Goal: Task Accomplishment & Management: Use online tool/utility

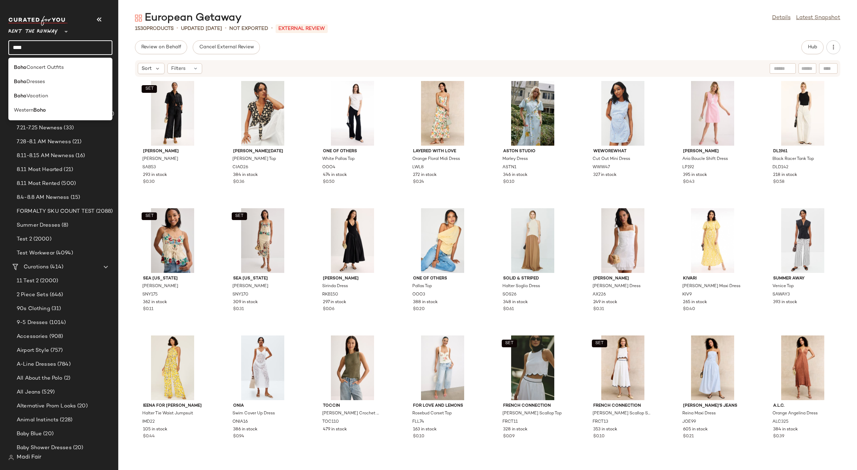
type input "****"
drag, startPoint x: 26, startPoint y: 46, endPoint x: 11, endPoint y: 45, distance: 15.3
click at [11, 45] on input "****" at bounding box center [60, 47] width 104 height 15
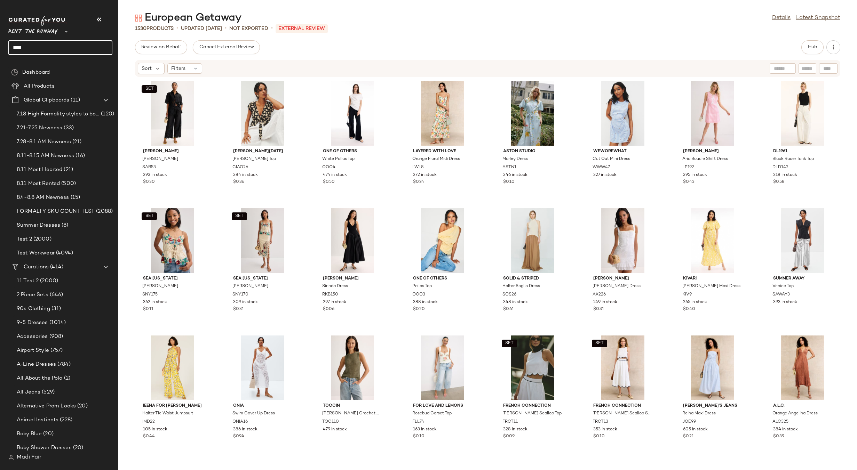
click at [26, 46] on input "****" at bounding box center [60, 47] width 104 height 15
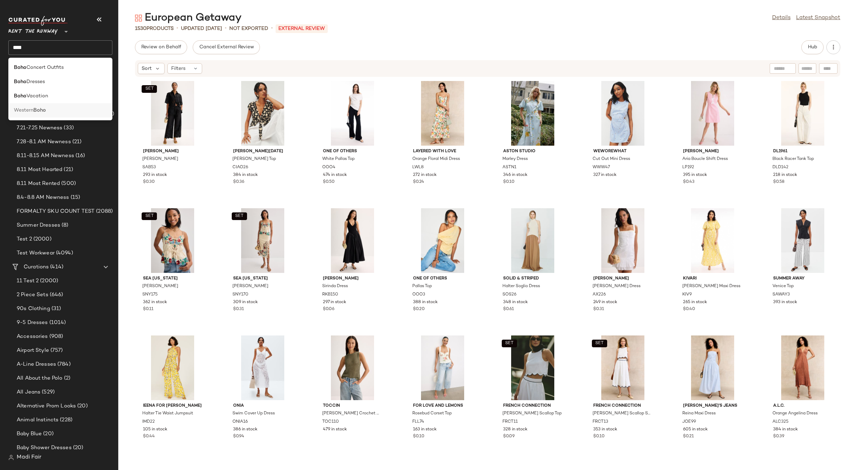
click at [42, 110] on b "Boho" at bounding box center [39, 110] width 13 height 7
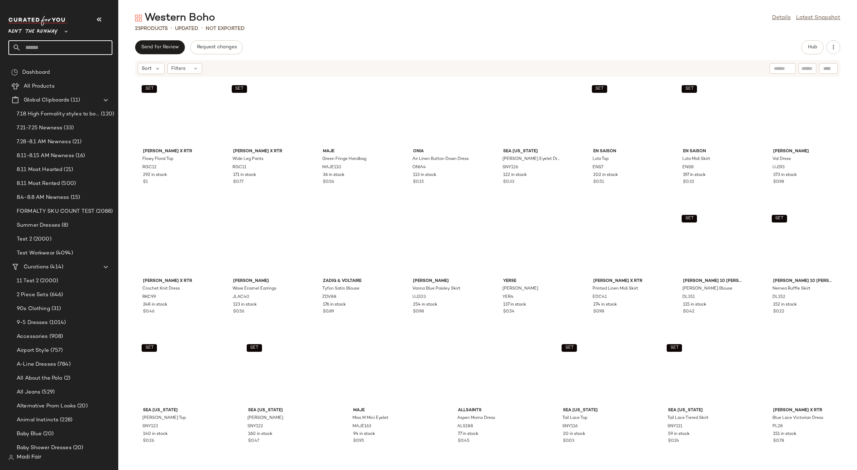
click at [35, 42] on input "text" at bounding box center [67, 47] width 92 height 15
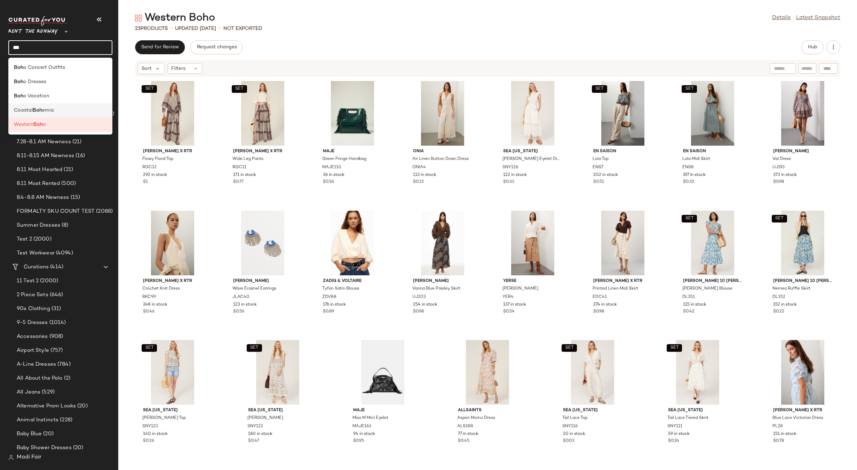
type input "***"
click at [61, 107] on div "Coastal Boh emia" at bounding box center [60, 110] width 93 height 7
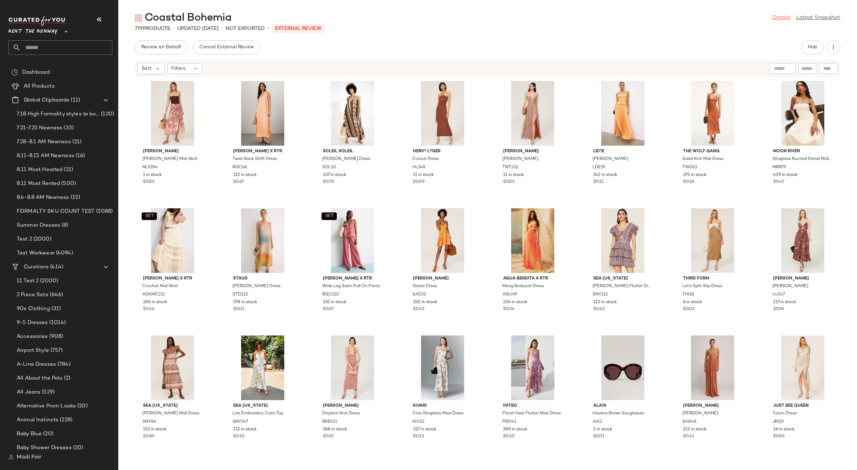
click at [784, 16] on link "Details" at bounding box center [781, 18] width 18 height 8
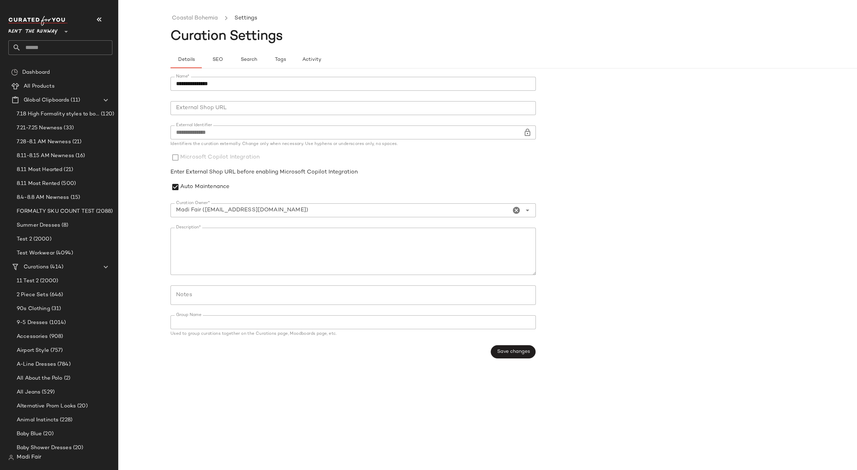
click at [40, 46] on input "text" at bounding box center [67, 47] width 92 height 15
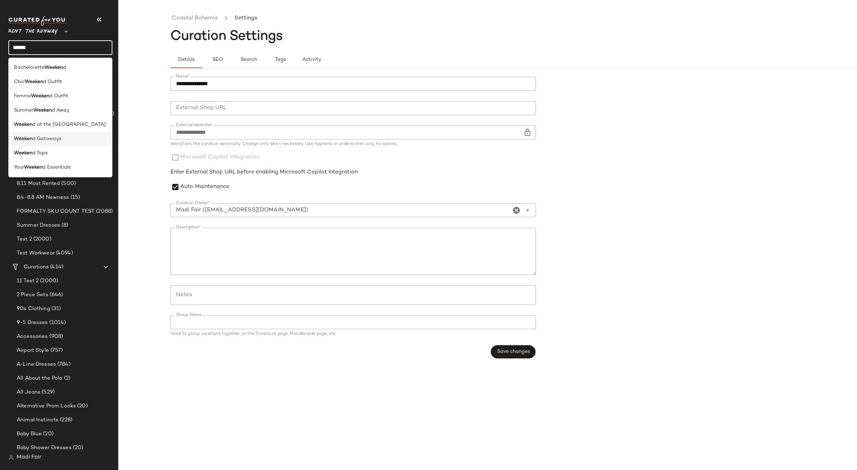
type input "******"
click at [55, 139] on span "d Getaways" at bounding box center [46, 138] width 29 height 7
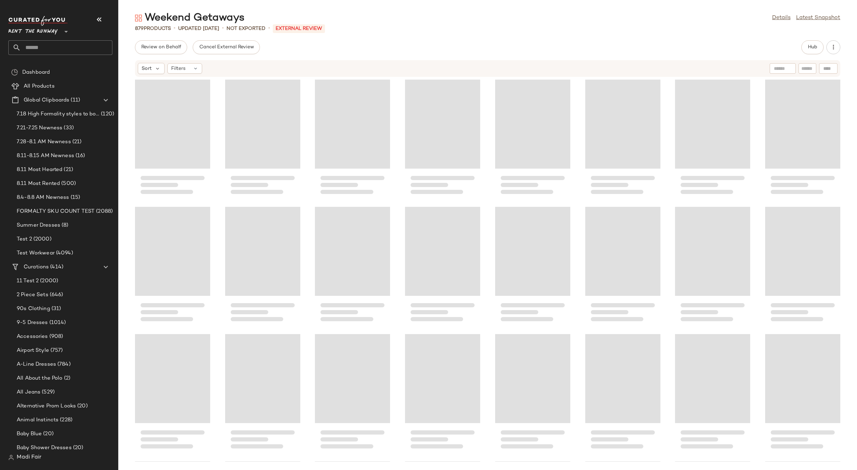
click at [40, 45] on input "text" at bounding box center [67, 47] width 92 height 15
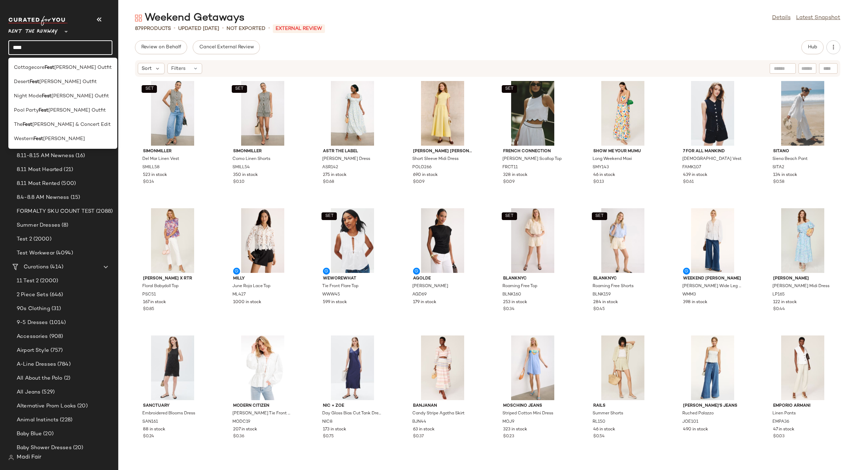
drag, startPoint x: 29, startPoint y: 50, endPoint x: 11, endPoint y: 49, distance: 17.4
click at [11, 49] on input "****" at bounding box center [60, 47] width 104 height 15
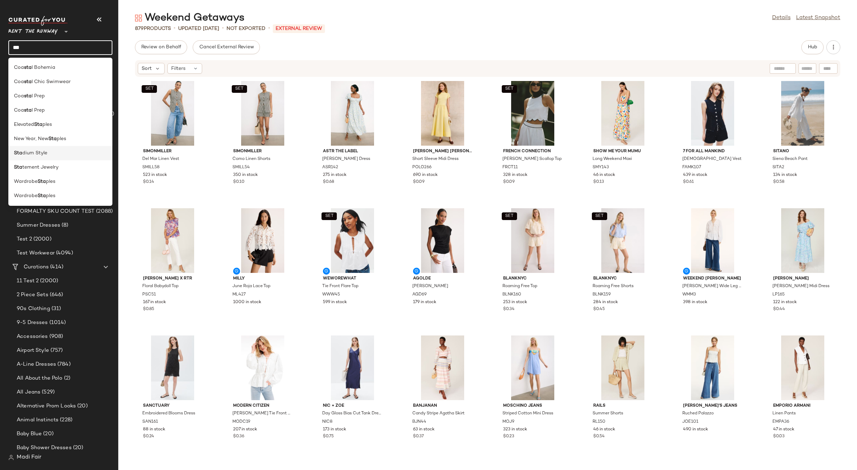
type input "***"
click at [51, 153] on div "Sta dium Style" at bounding box center [60, 153] width 93 height 7
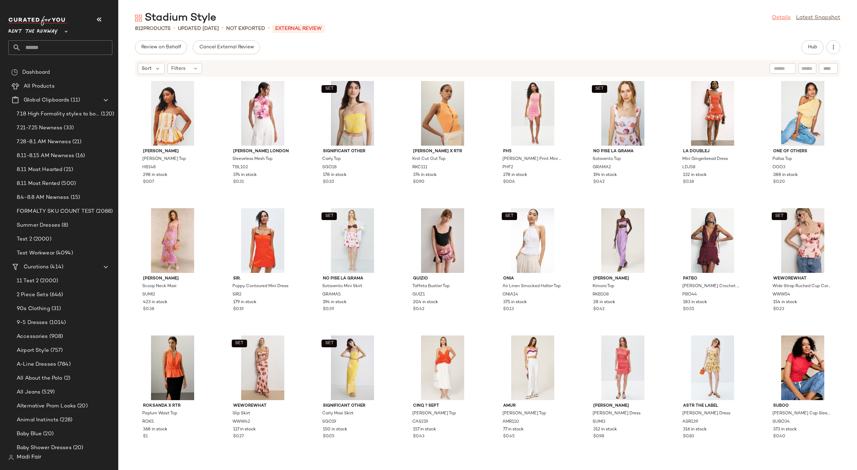
click at [773, 22] on link "Details" at bounding box center [781, 18] width 18 height 8
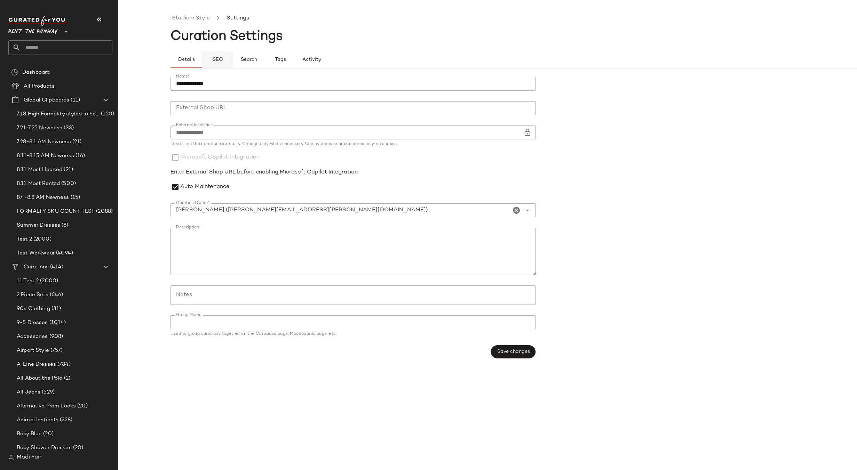
click at [264, 59] on button "SEO" at bounding box center [279, 59] width 31 height 17
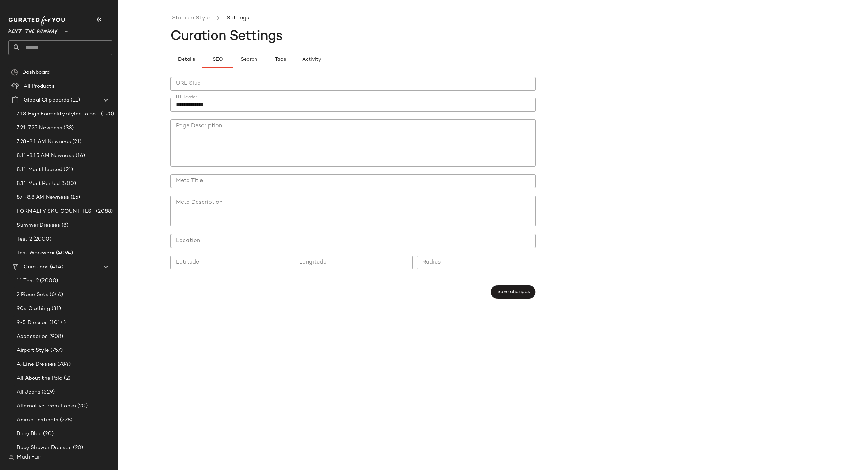
click at [56, 47] on input "text" at bounding box center [67, 47] width 92 height 15
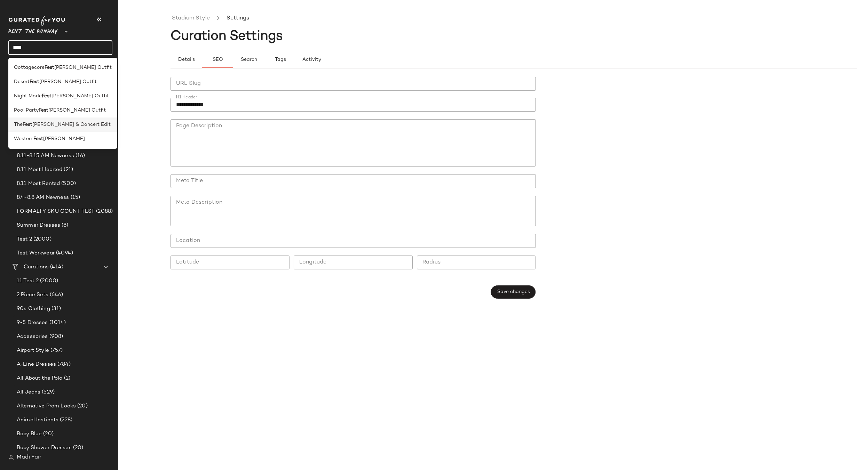
type input "****"
click at [69, 121] on span "[PERSON_NAME] & Concert Edit" at bounding box center [71, 124] width 78 height 7
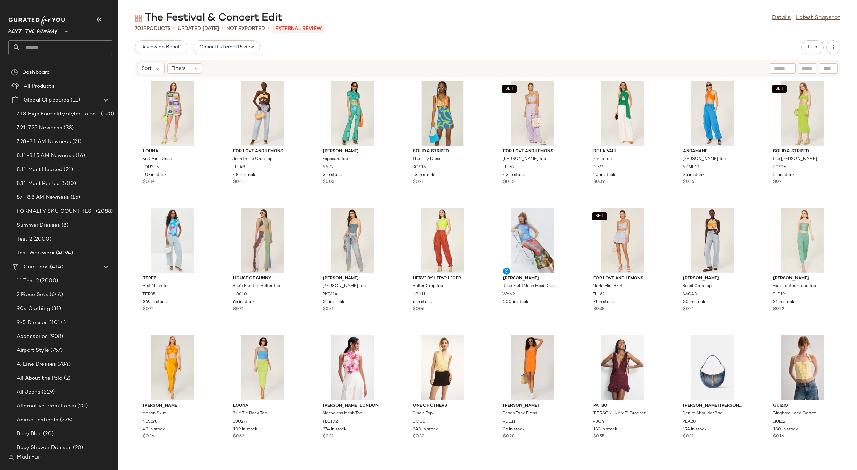
drag, startPoint x: 779, startPoint y: 17, endPoint x: 749, endPoint y: 18, distance: 30.3
click at [779, 17] on link "Details" at bounding box center [781, 18] width 18 height 8
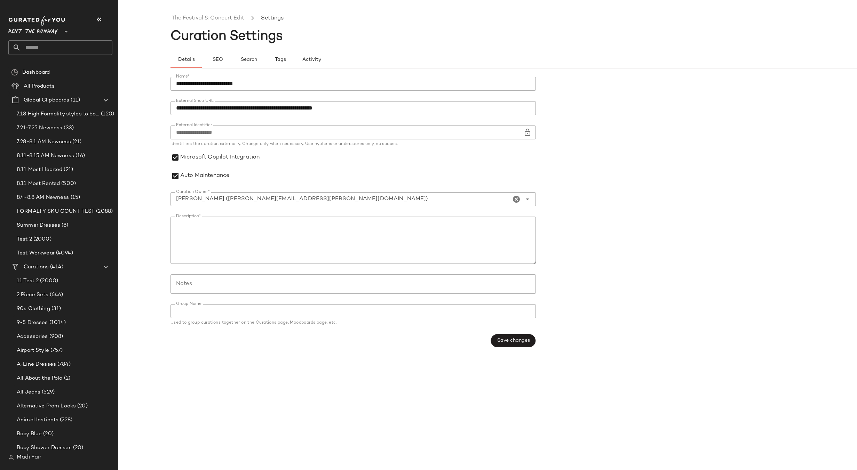
click at [46, 32] on span "Rent the Runway" at bounding box center [32, 30] width 49 height 13
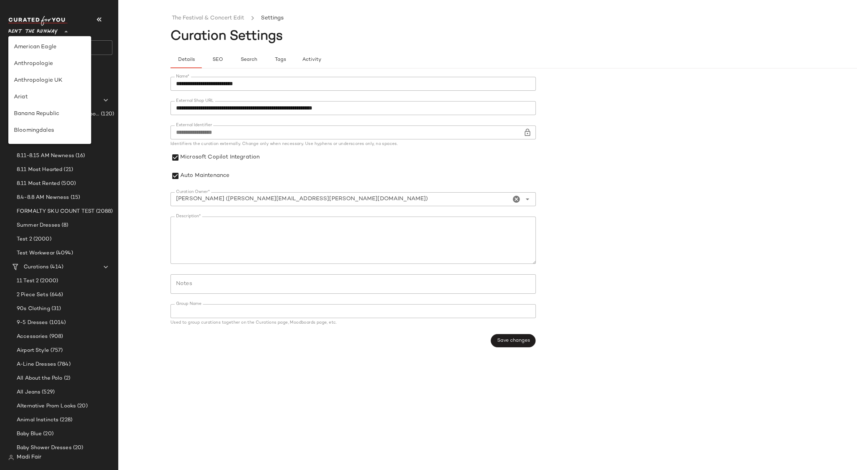
scroll to position [317, 0]
click at [54, 97] on div "Saks OFF 5TH" at bounding box center [50, 97] width 72 height 8
type input "**"
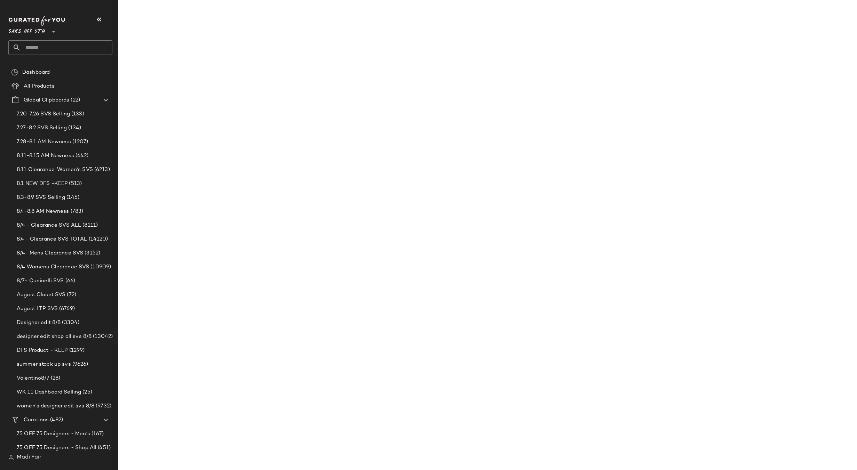
click at [42, 50] on input "text" at bounding box center [67, 47] width 92 height 15
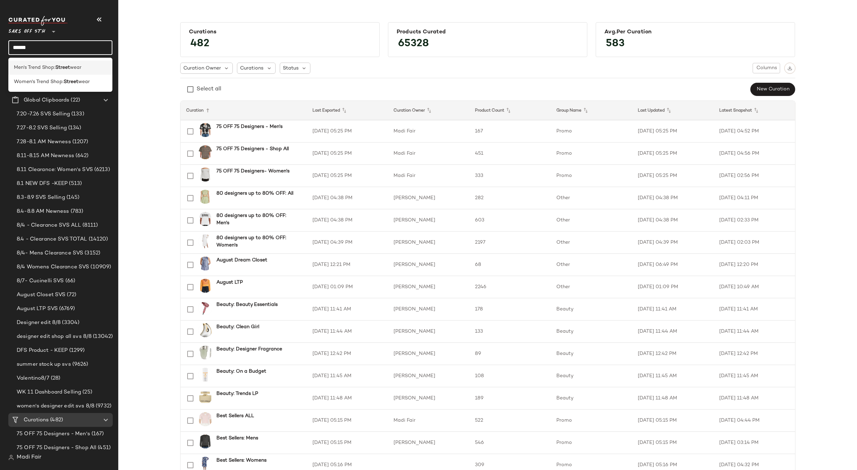
type input "******"
click at [55, 72] on div "Men's Trend Shop: Street wear" at bounding box center [60, 68] width 104 height 14
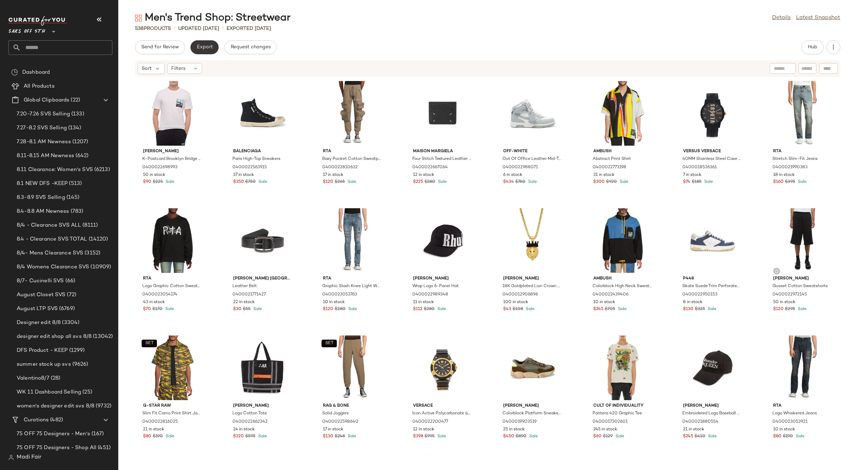
click at [208, 45] on span "Export" at bounding box center [204, 48] width 16 height 6
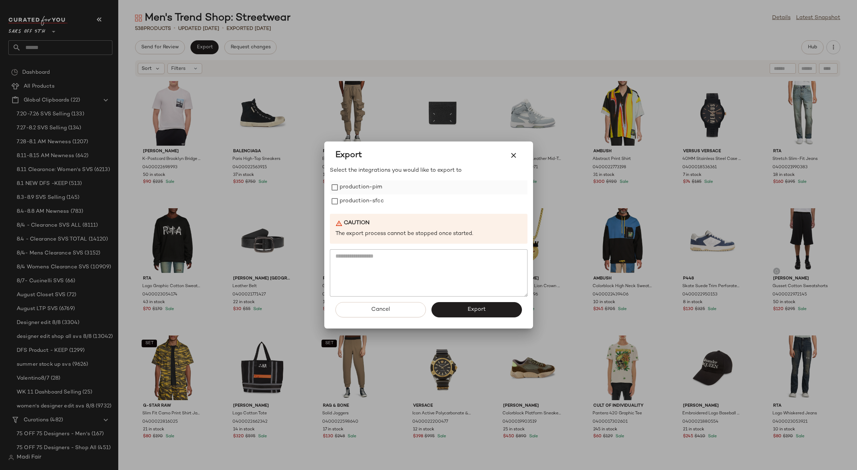
click at [376, 191] on label "production-pim" at bounding box center [361, 188] width 43 height 14
click at [373, 204] on label "production-sfcc" at bounding box center [362, 202] width 44 height 14
click at [467, 310] on button "Export" at bounding box center [476, 309] width 90 height 15
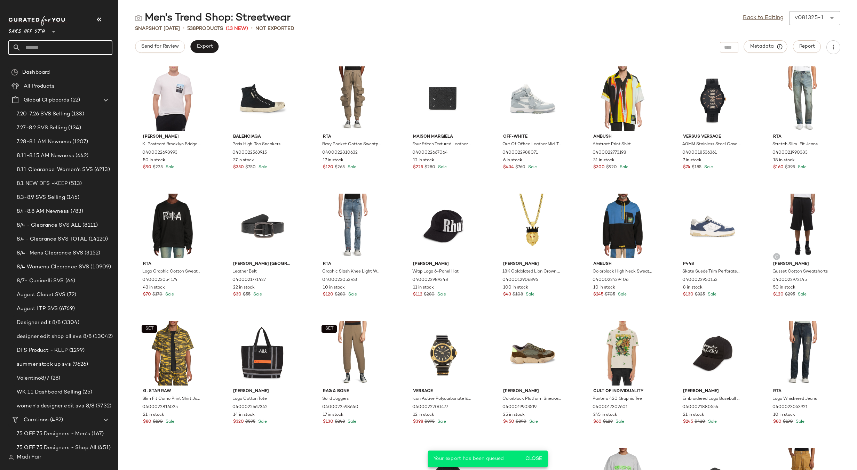
click at [39, 48] on input "text" at bounding box center [67, 47] width 92 height 15
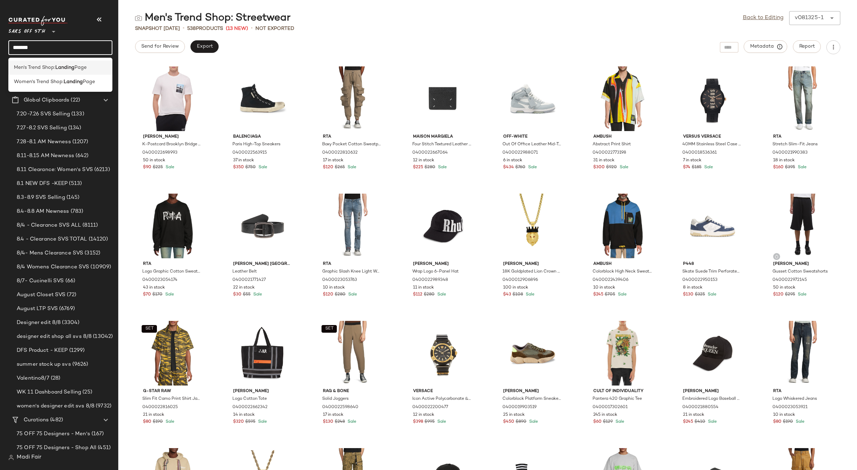
type input "*******"
click at [66, 66] on b "Landing" at bounding box center [64, 67] width 19 height 7
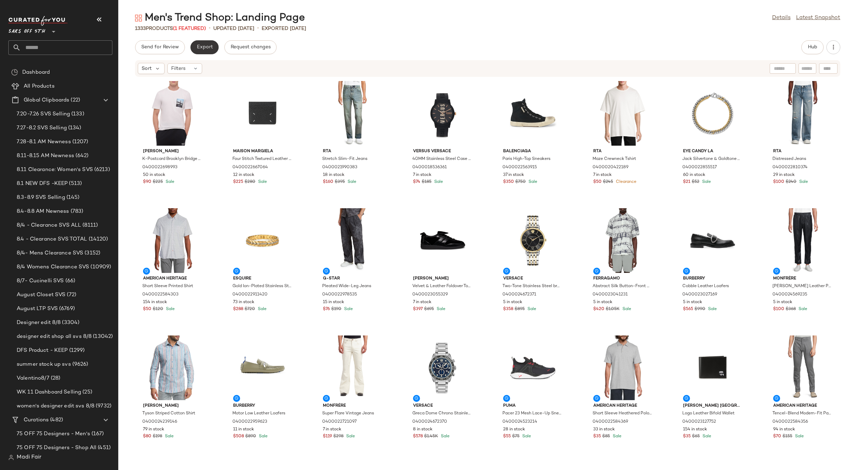
click at [207, 48] on span "Export" at bounding box center [204, 48] width 16 height 6
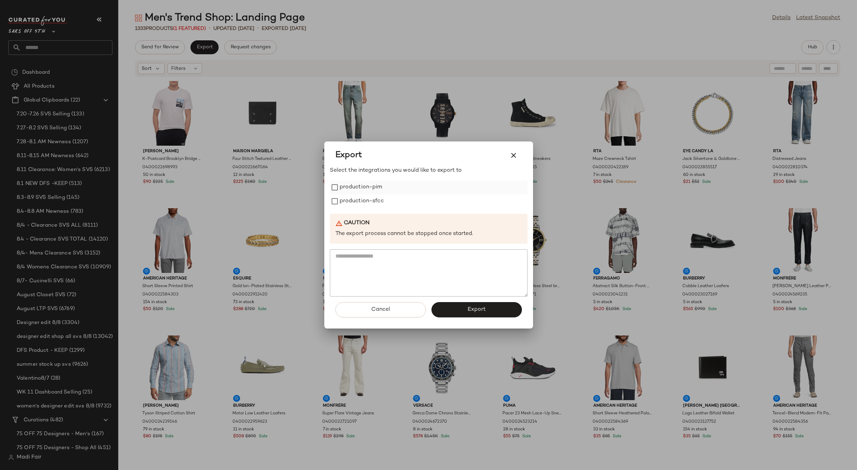
click at [359, 187] on label "production-pim" at bounding box center [361, 188] width 43 height 14
click at [361, 203] on label "production-sfcc" at bounding box center [362, 202] width 44 height 14
click at [461, 311] on button "Export" at bounding box center [476, 309] width 90 height 15
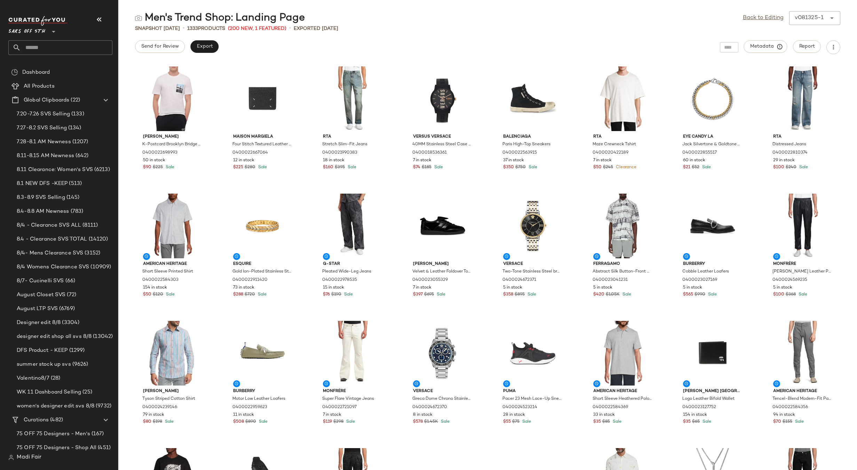
click at [33, 48] on input "text" at bounding box center [67, 47] width 92 height 15
type input "*****"
click at [40, 66] on span "[PERSON_NAME]: Shop All" at bounding box center [58, 67] width 63 height 7
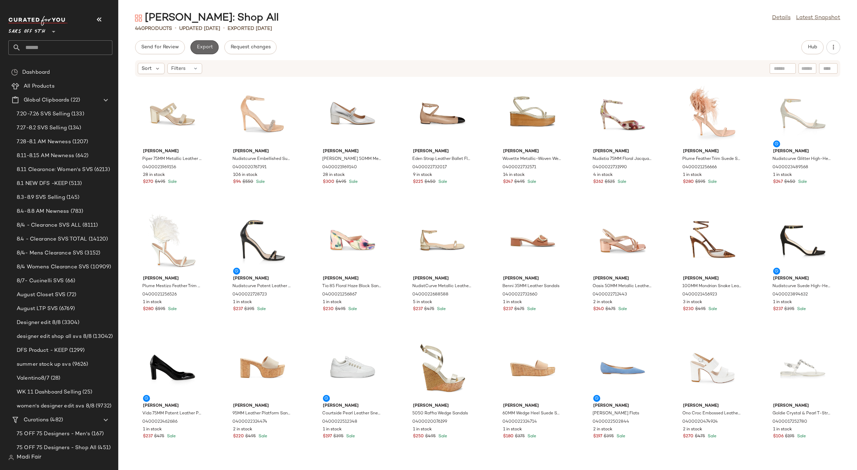
click at [211, 47] on span "Export" at bounding box center [204, 48] width 16 height 6
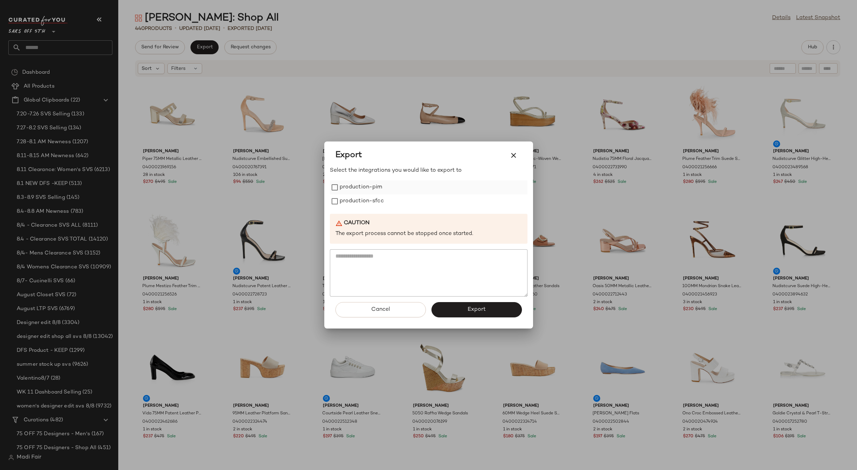
click at [378, 185] on label "production-pim" at bounding box center [361, 188] width 43 height 14
click at [374, 200] on label "production-sfcc" at bounding box center [362, 202] width 44 height 14
click at [454, 308] on button "Export" at bounding box center [476, 309] width 90 height 15
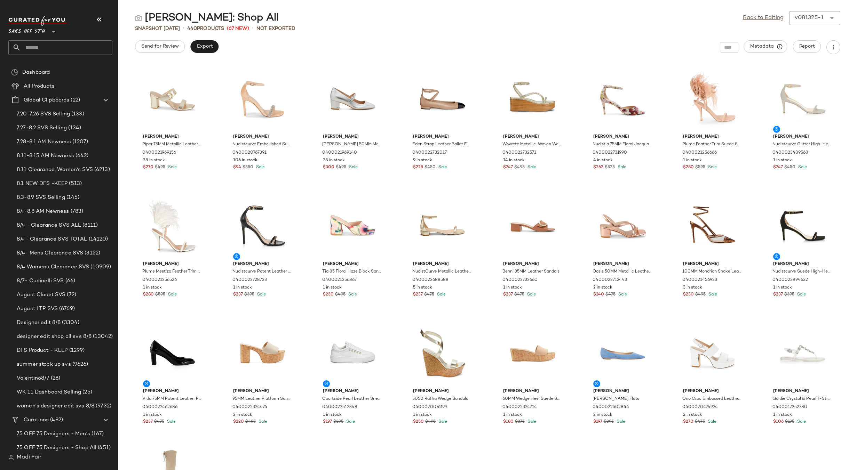
click at [51, 43] on input "text" at bounding box center [67, 47] width 92 height 15
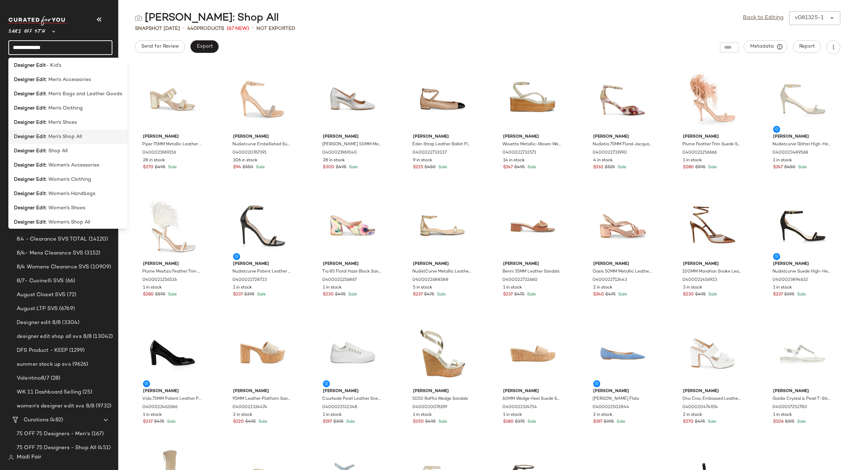
scroll to position [48, 0]
type input "**********"
click at [87, 205] on div "Designer Edit : Women's Shoes" at bounding box center [68, 204] width 108 height 7
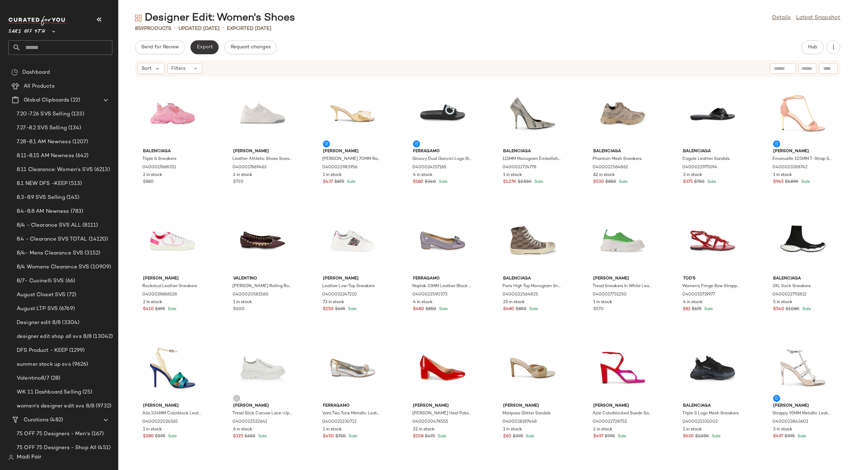
click at [199, 50] on span "Export" at bounding box center [204, 48] width 16 height 6
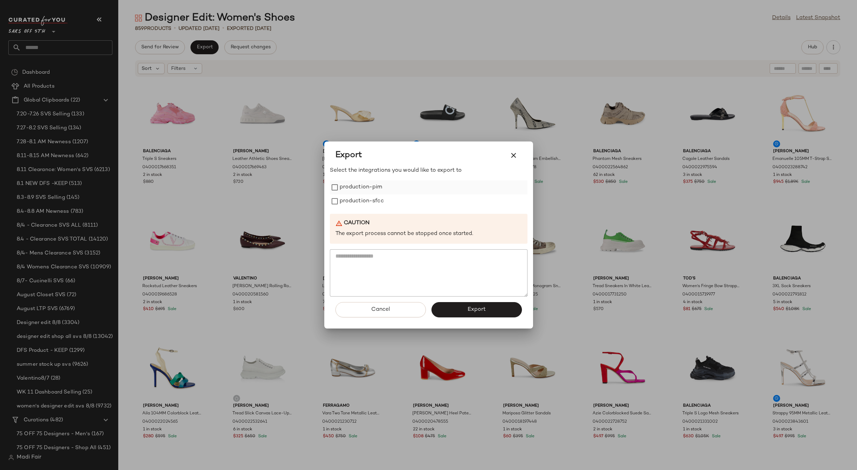
click at [357, 192] on label "production-pim" at bounding box center [361, 188] width 43 height 14
click at [359, 207] on label "production-sfcc" at bounding box center [362, 202] width 44 height 14
click at [454, 304] on button "Export" at bounding box center [476, 309] width 90 height 15
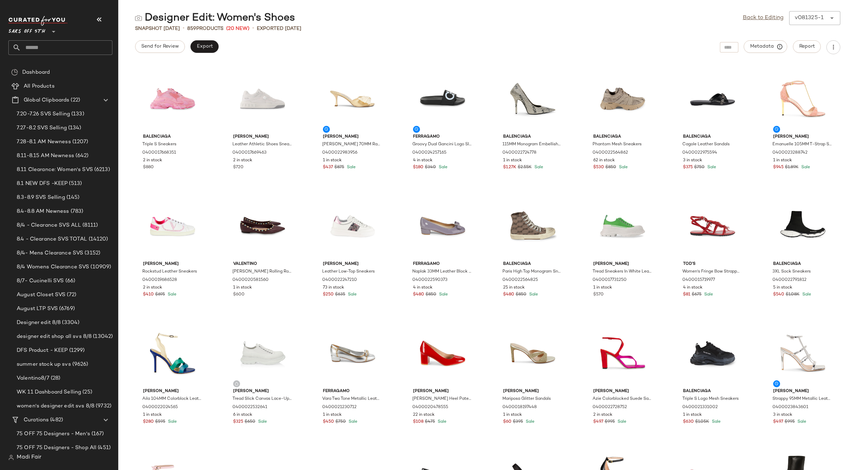
click at [48, 48] on input "text" at bounding box center [67, 47] width 92 height 15
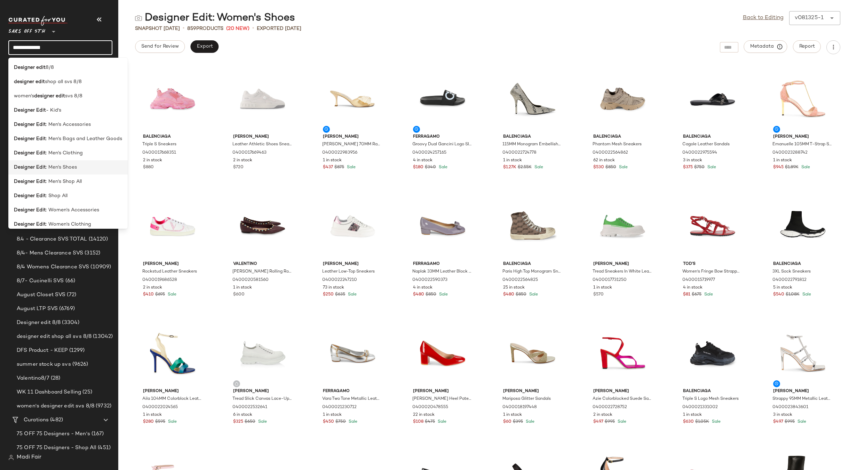
type input "**********"
click at [80, 168] on div "Designer Edit : Men's Shoes" at bounding box center [68, 167] width 108 height 7
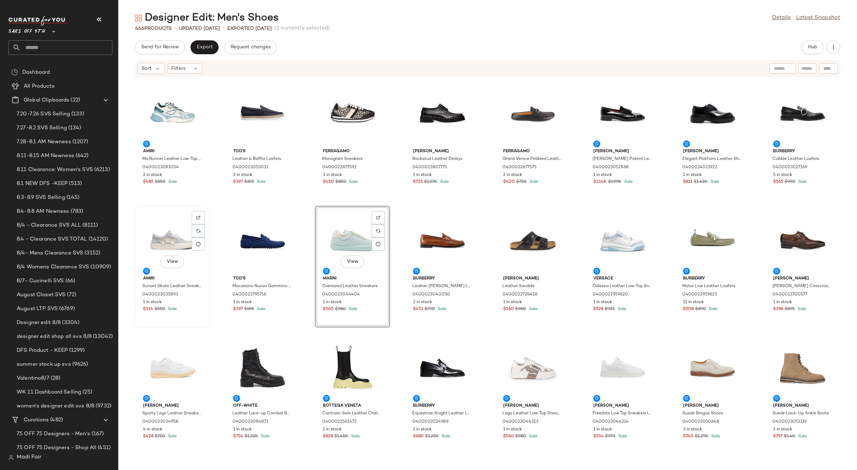
click at [164, 241] on div "View" at bounding box center [172, 240] width 70 height 65
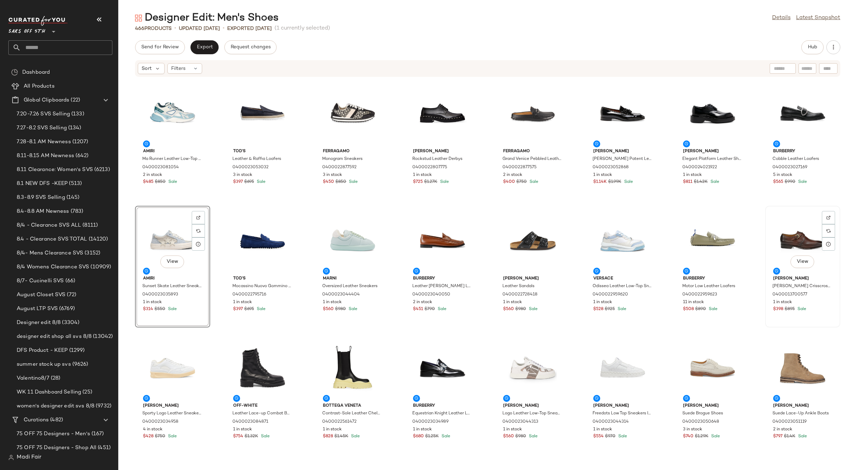
click at [786, 239] on div "View" at bounding box center [803, 240] width 70 height 65
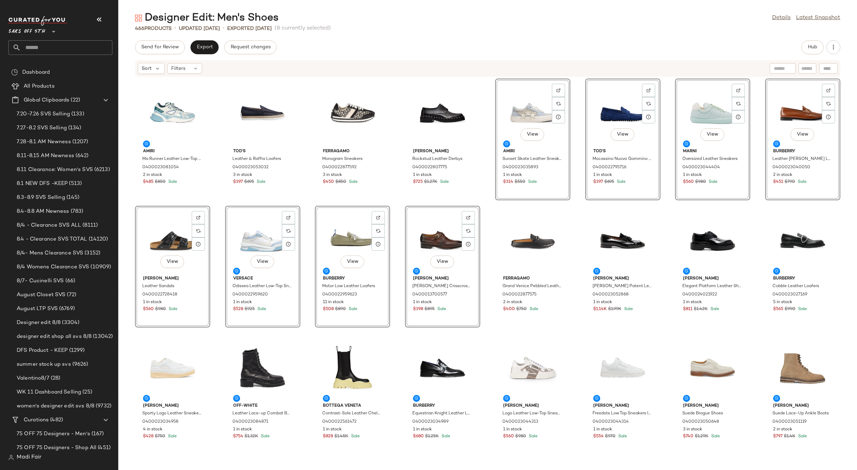
click at [487, 203] on div "Amiri Ma Runner Leather Low-Top Sneakers 0400023081054 2 in stock $485 $850 Sal…" at bounding box center [487, 269] width 739 height 385
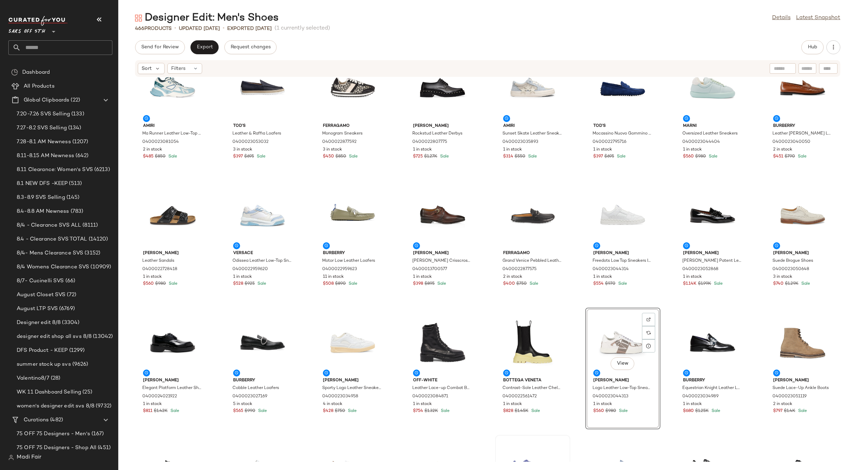
scroll to position [145, 0]
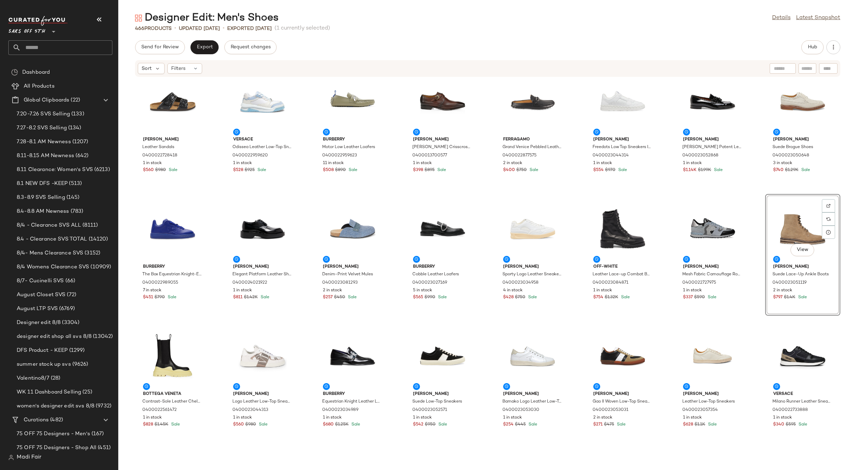
click at [573, 323] on div "[PERSON_NAME] Leather Sandals 0400022728418 1 in stock $560 $980 Sale Versace O…" at bounding box center [487, 269] width 739 height 385
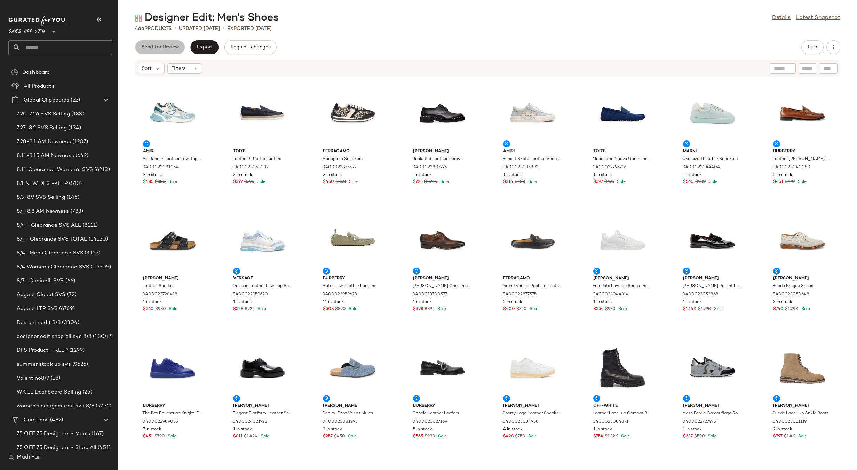
click at [156, 45] on span "Send for Review" at bounding box center [160, 48] width 38 height 6
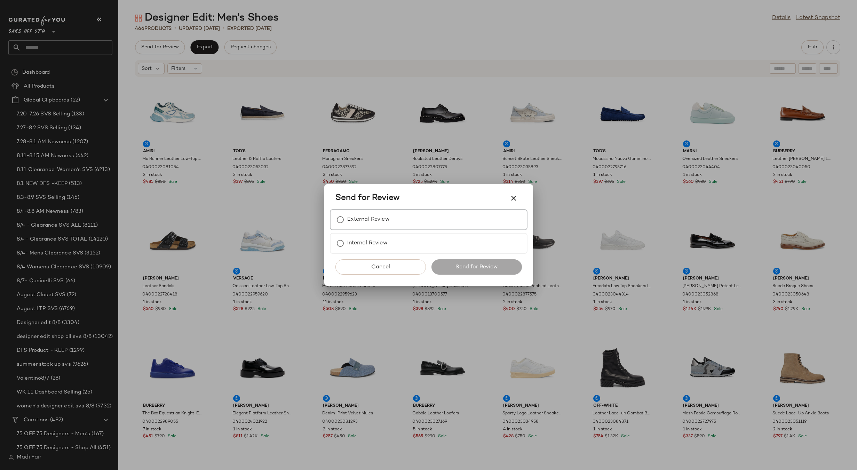
click at [400, 219] on div "External Review" at bounding box center [429, 219] width 198 height 21
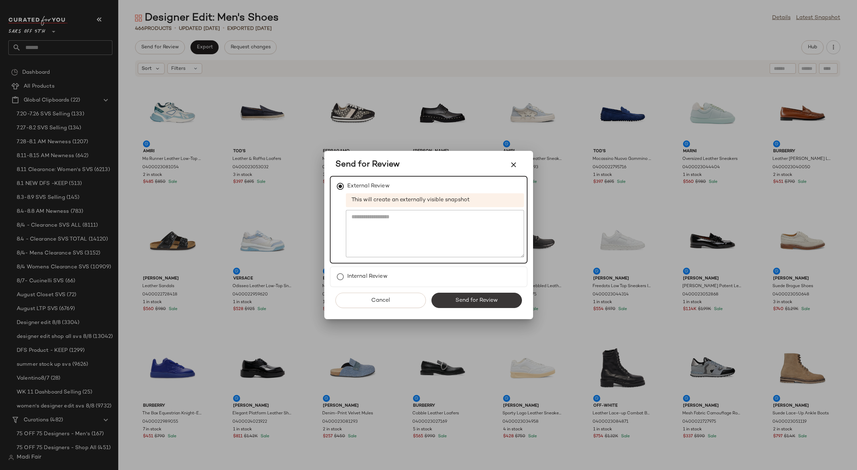
click at [466, 302] on span "Send for Review" at bounding box center [476, 300] width 43 height 7
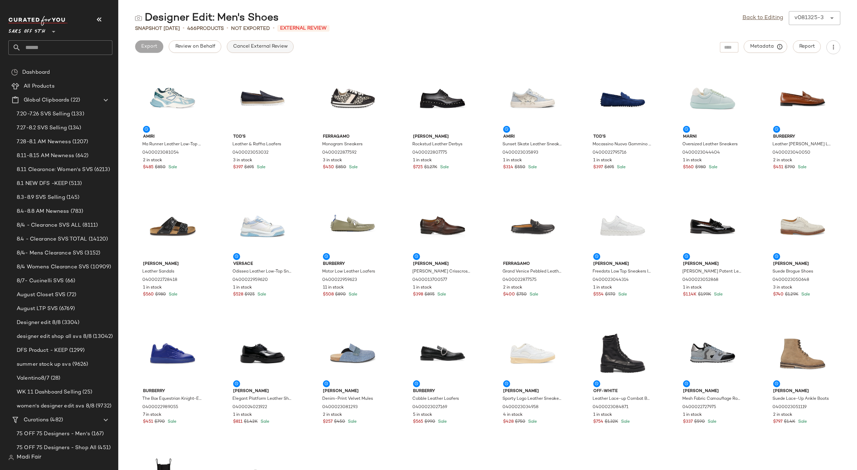
click at [268, 43] on button "Cancel External Review" at bounding box center [260, 46] width 67 height 13
click at [766, 18] on link "Back to Editing" at bounding box center [763, 18] width 41 height 8
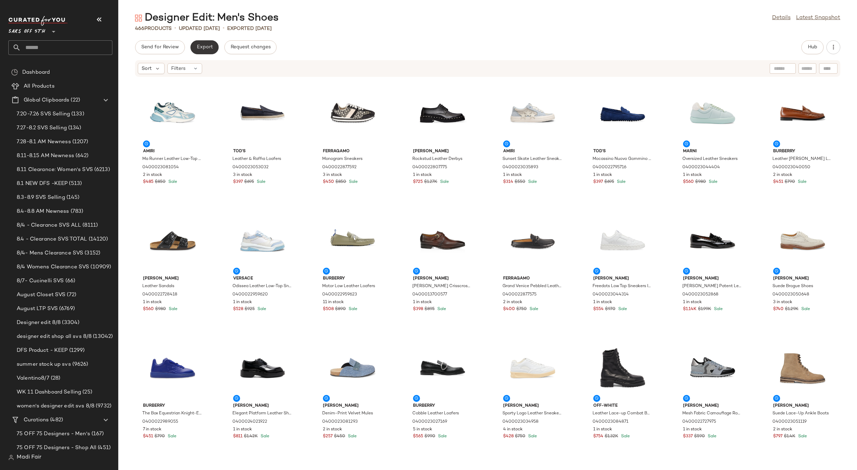
click at [202, 48] on span "Export" at bounding box center [204, 48] width 16 height 6
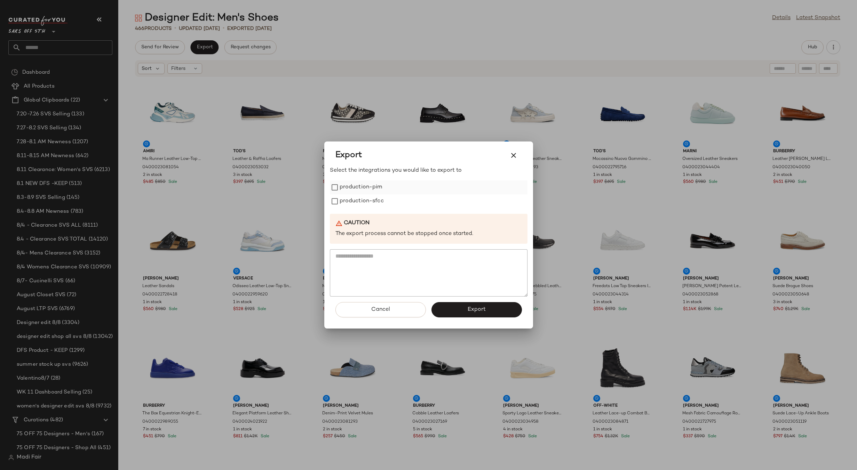
click at [375, 188] on label "production-pim" at bounding box center [361, 188] width 43 height 14
click at [373, 200] on label "production-sfcc" at bounding box center [362, 202] width 44 height 14
click at [463, 310] on button "Export" at bounding box center [476, 309] width 90 height 15
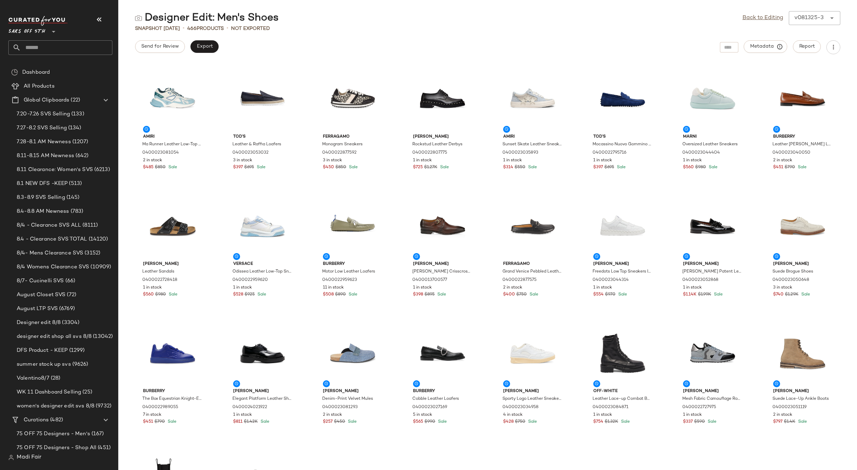
click at [41, 48] on input "text" at bounding box center [67, 47] width 92 height 15
type input "***"
click at [50, 65] on span "Grown Diamonds" at bounding box center [62, 67] width 41 height 7
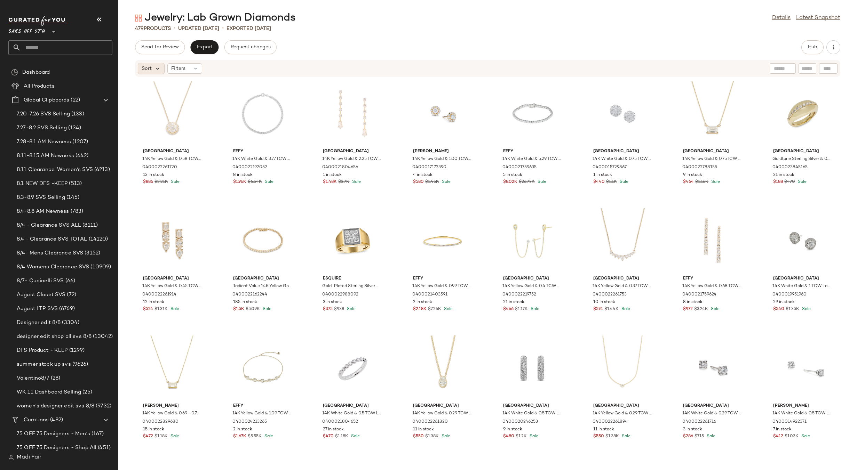
click at [159, 68] on icon at bounding box center [157, 68] width 6 height 6
click at [161, 89] on span "Newest" at bounding box center [163, 87] width 18 height 7
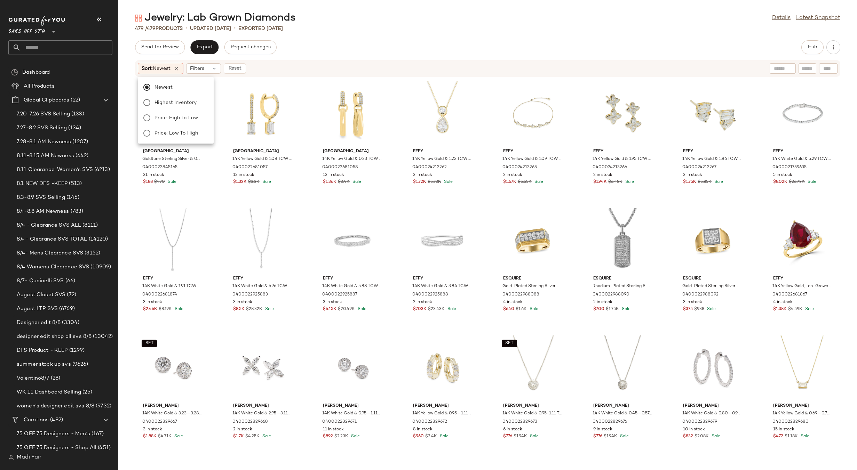
click at [331, 57] on div "Send for Review Export Request changes Hub Sort: Newest Filters Reset Saks Fift…" at bounding box center [487, 255] width 739 height 430
click at [201, 117] on icon at bounding box center [199, 117] width 6 height 6
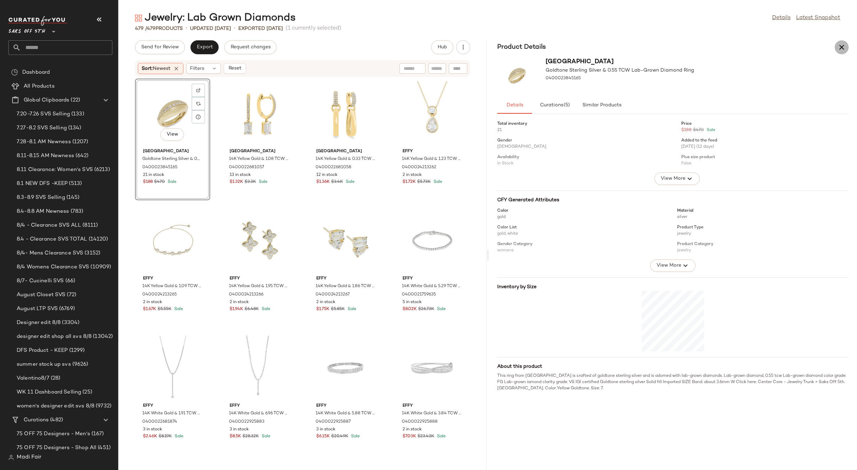
click at [841, 47] on icon "button" at bounding box center [842, 47] width 8 height 8
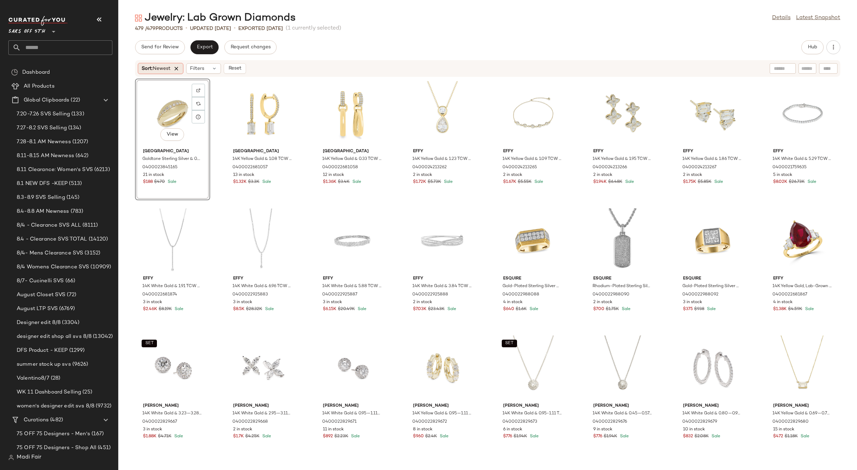
click at [180, 68] on icon at bounding box center [176, 68] width 6 height 6
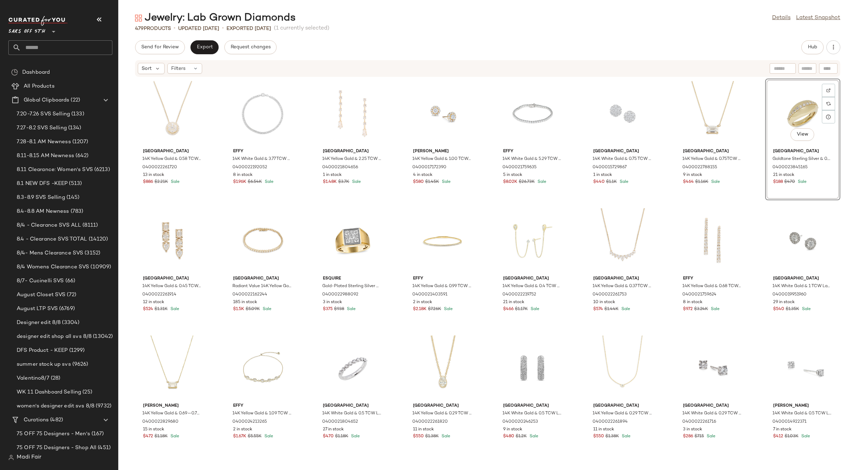
click at [441, 47] on div "Send for Review Export Request changes Hub" at bounding box center [487, 47] width 705 height 14
click at [212, 50] on span "Export" at bounding box center [204, 48] width 16 height 6
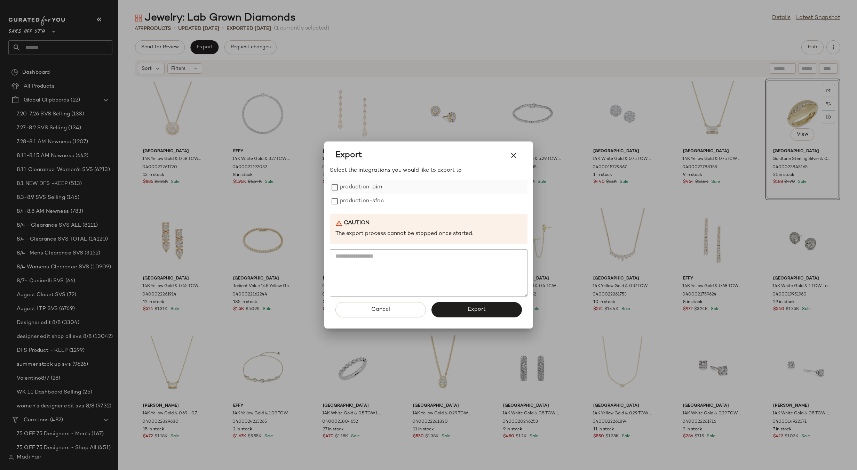
click at [378, 186] on label "production-pim" at bounding box center [361, 188] width 43 height 14
click at [376, 205] on label "production-sfcc" at bounding box center [362, 202] width 44 height 14
click at [455, 304] on button "Export" at bounding box center [476, 309] width 90 height 15
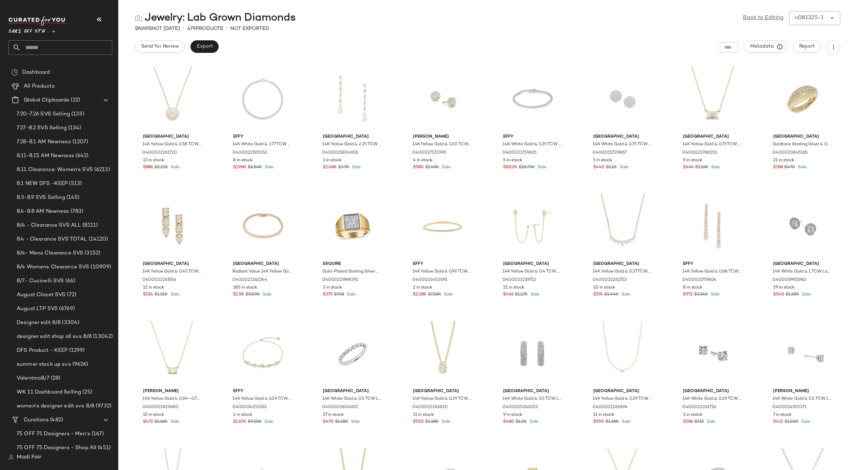
click at [35, 47] on input "text" at bounding box center [67, 47] width 92 height 15
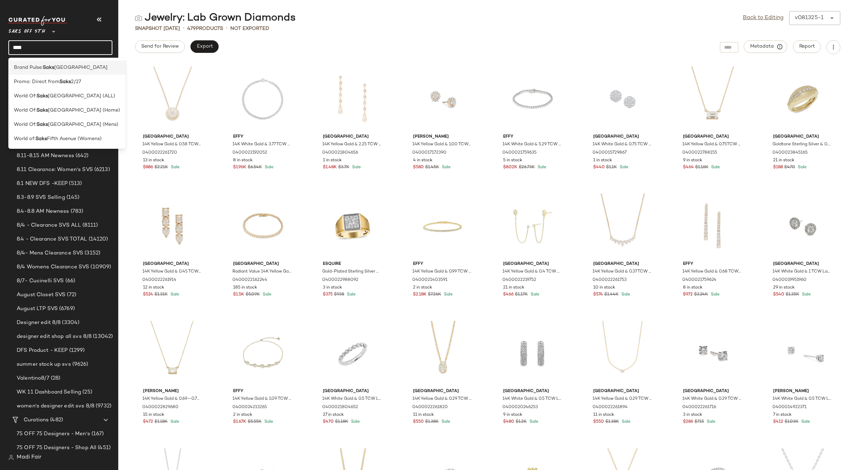
type input "****"
click at [67, 67] on span "[GEOGRAPHIC_DATA]" at bounding box center [80, 67] width 53 height 7
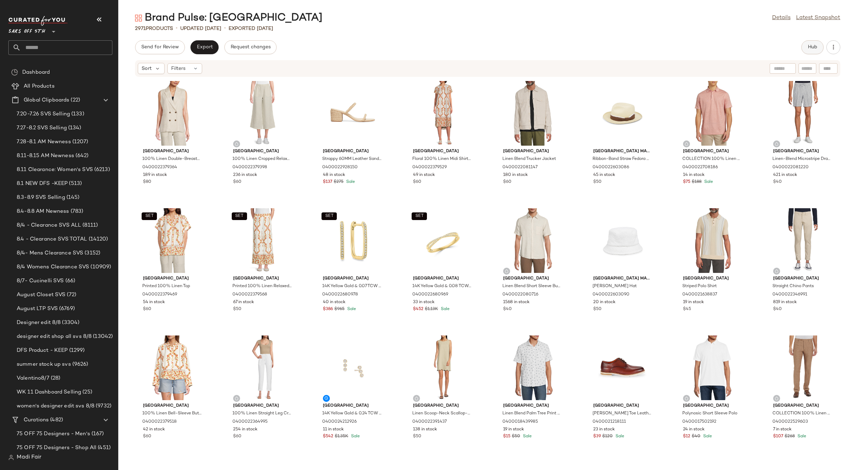
click at [809, 47] on span "Hub" at bounding box center [813, 48] width 10 height 6
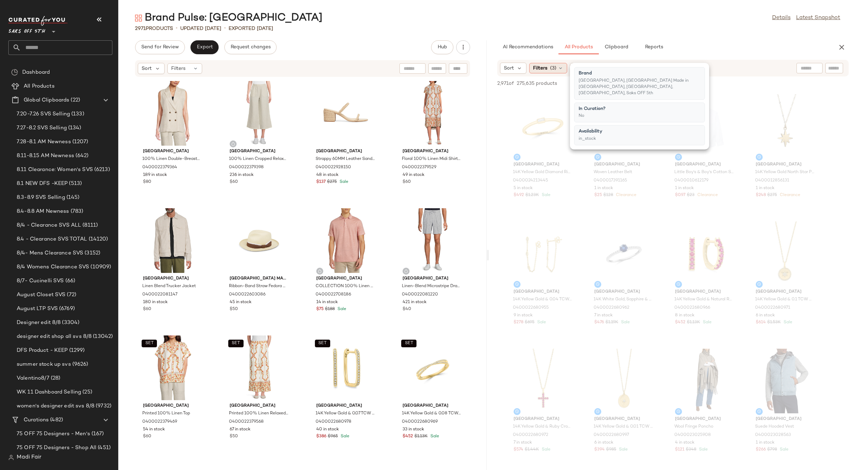
click at [544, 69] on span "Filters" at bounding box center [540, 68] width 14 height 7
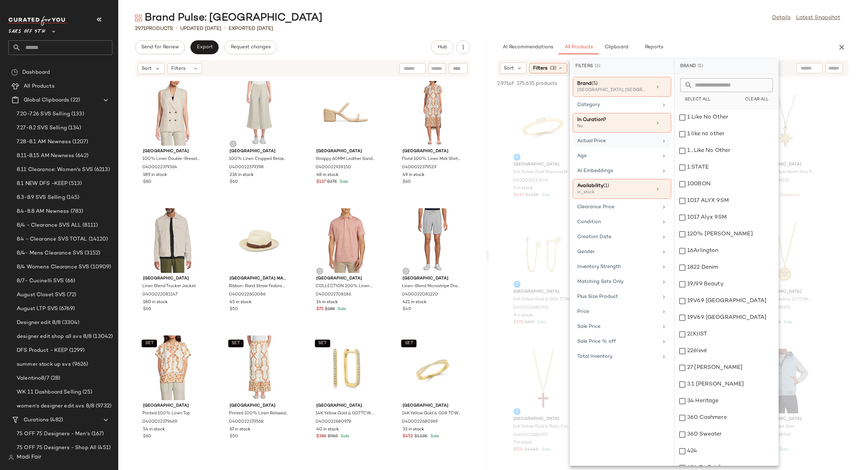
scroll to position [70, 0]
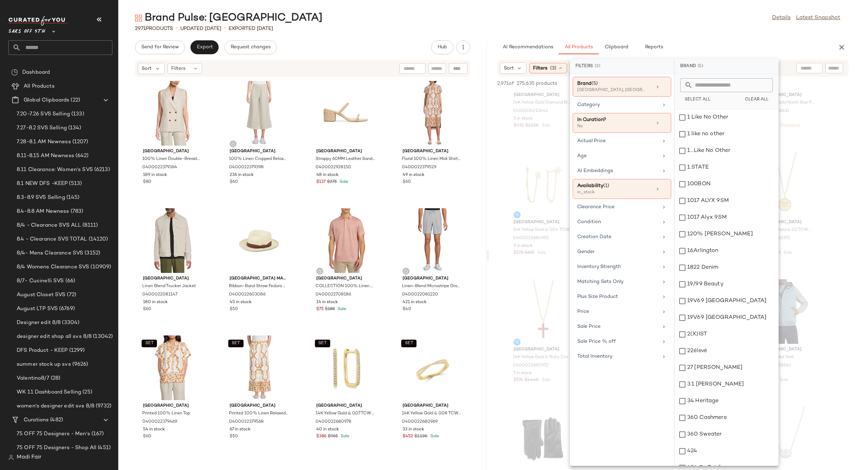
click at [677, 27] on div "2971 Products • updated [DATE] • Exported [DATE]" at bounding box center [487, 28] width 739 height 7
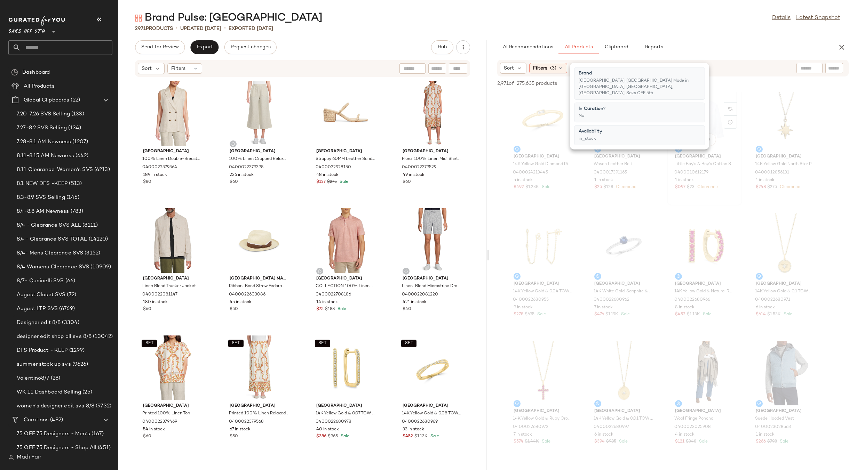
scroll to position [0, 0]
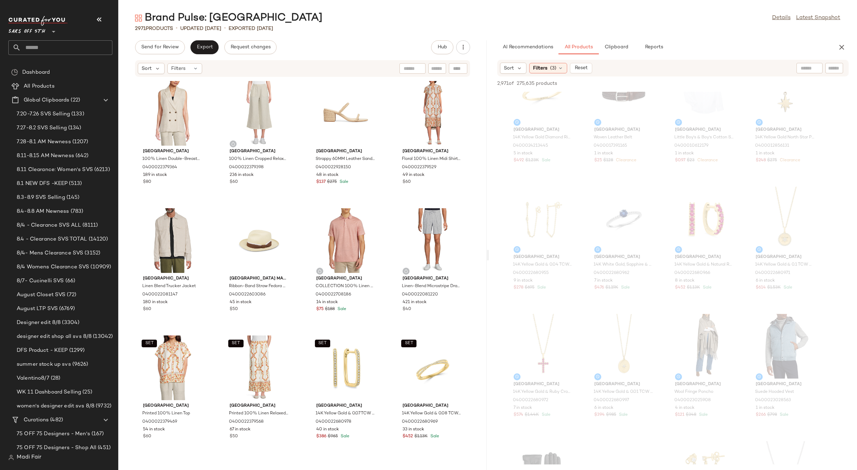
drag, startPoint x: 686, startPoint y: 28, endPoint x: 686, endPoint y: 78, distance: 50.1
click at [686, 27] on div "2971 Products • updated [DATE] • Exported [DATE]" at bounding box center [487, 28] width 739 height 7
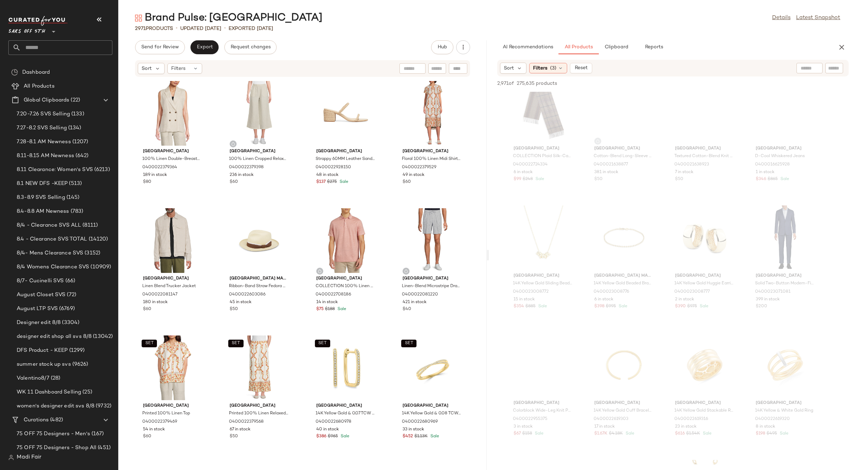
scroll to position [3271, 0]
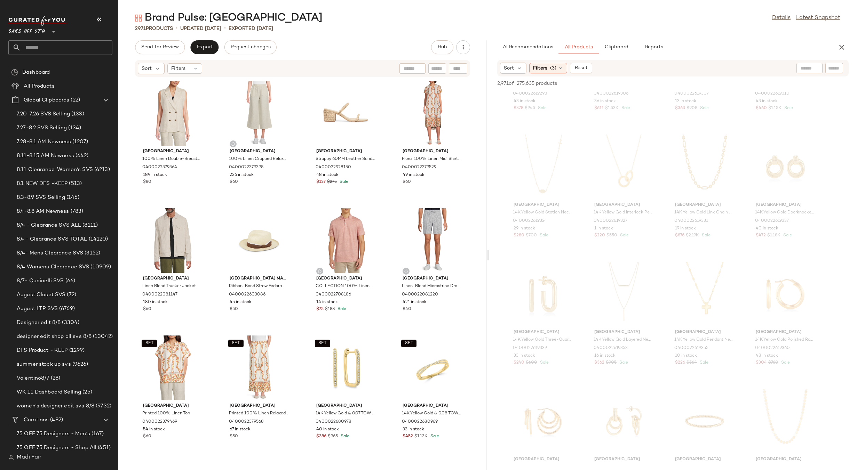
click at [841, 48] on icon "button" at bounding box center [842, 47] width 8 height 8
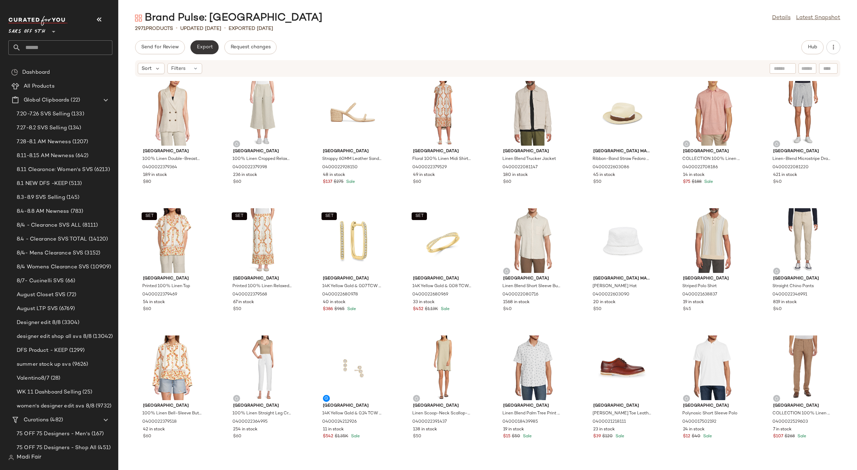
click at [206, 45] on span "Export" at bounding box center [204, 48] width 16 height 6
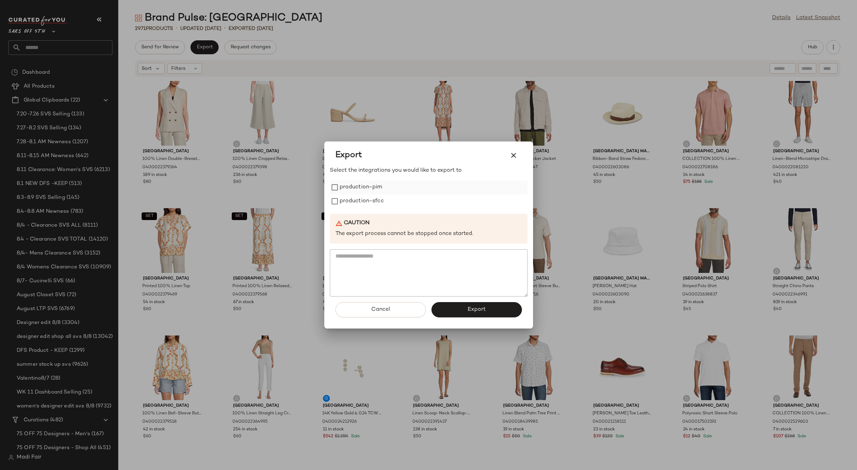
click at [379, 184] on label "production-pim" at bounding box center [361, 188] width 43 height 14
click at [373, 200] on label "production-sfcc" at bounding box center [362, 202] width 44 height 14
click at [460, 307] on button "Export" at bounding box center [476, 309] width 90 height 15
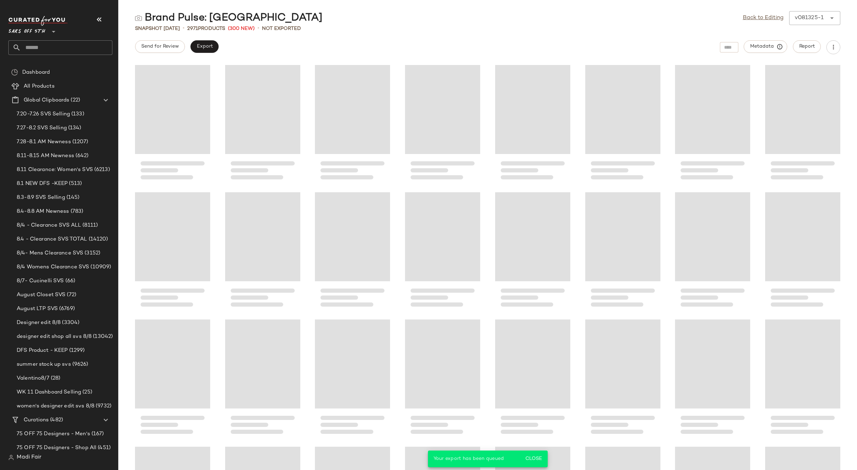
click at [48, 51] on input "text" at bounding box center [67, 47] width 92 height 15
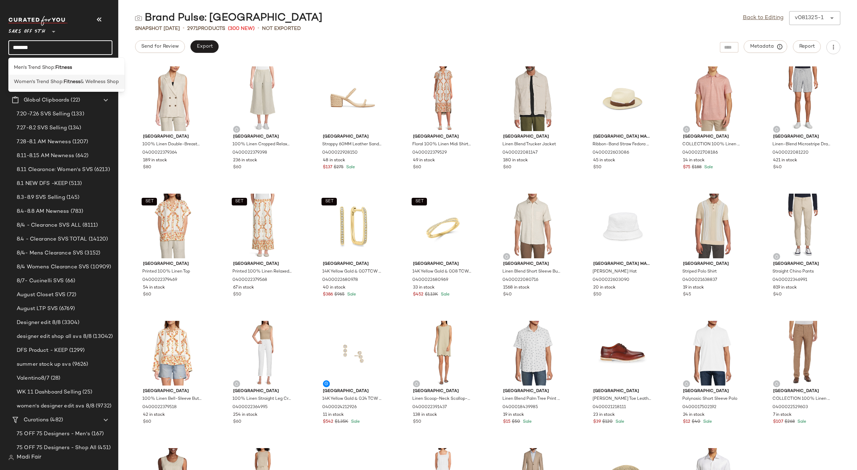
type input "*******"
click at [62, 79] on span "Women's Trend Shop:" at bounding box center [39, 81] width 50 height 7
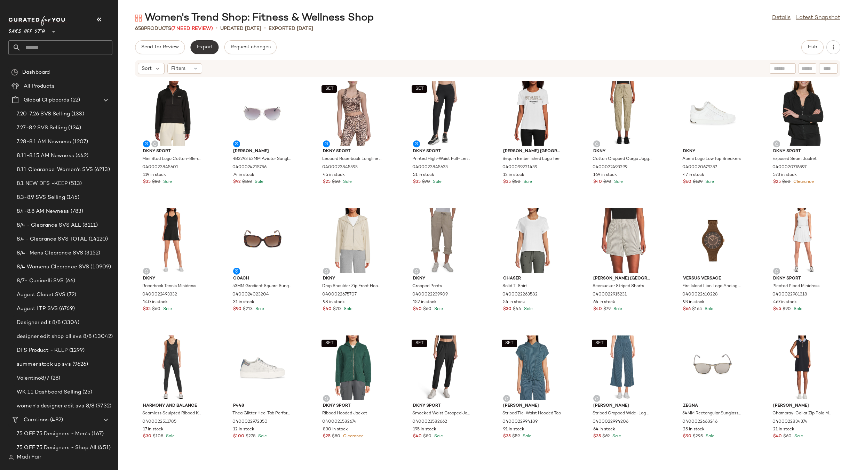
click at [205, 48] on span "Export" at bounding box center [204, 48] width 16 height 6
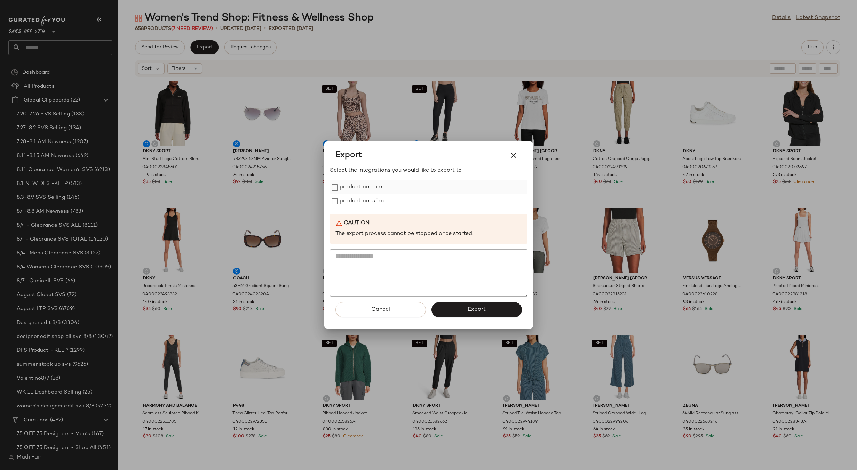
click at [374, 186] on label "production-pim" at bounding box center [361, 188] width 43 height 14
click at [373, 199] on label "production-sfcc" at bounding box center [362, 202] width 44 height 14
click at [470, 308] on span "Export" at bounding box center [476, 310] width 18 height 7
